Goal: Navigation & Orientation: Find specific page/section

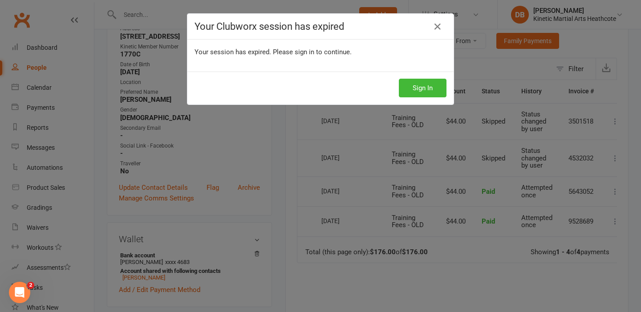
scroll to position [166, 0]
click at [638, 114] on div "Your Clubworx session has expired Your session has expired. Please sign in to c…" at bounding box center [320, 156] width 641 height 312
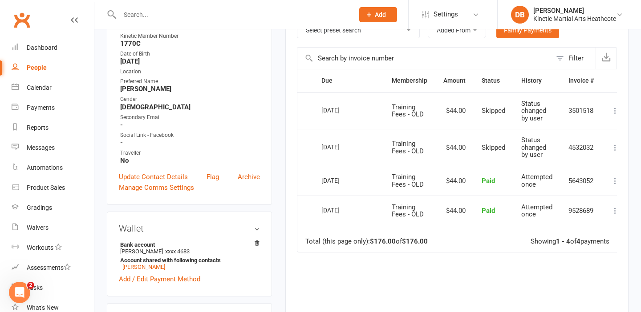
scroll to position [0, 0]
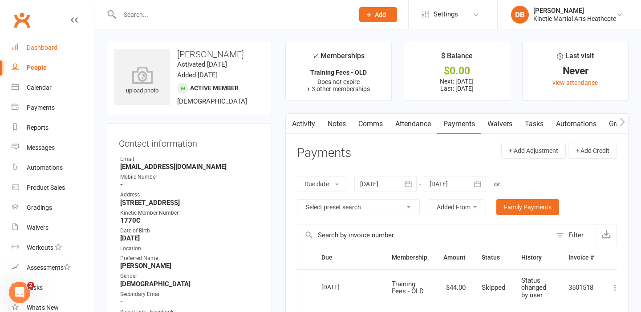
click at [57, 45] on link "Dashboard" at bounding box center [53, 48] width 82 height 20
